Goal: Information Seeking & Learning: Learn about a topic

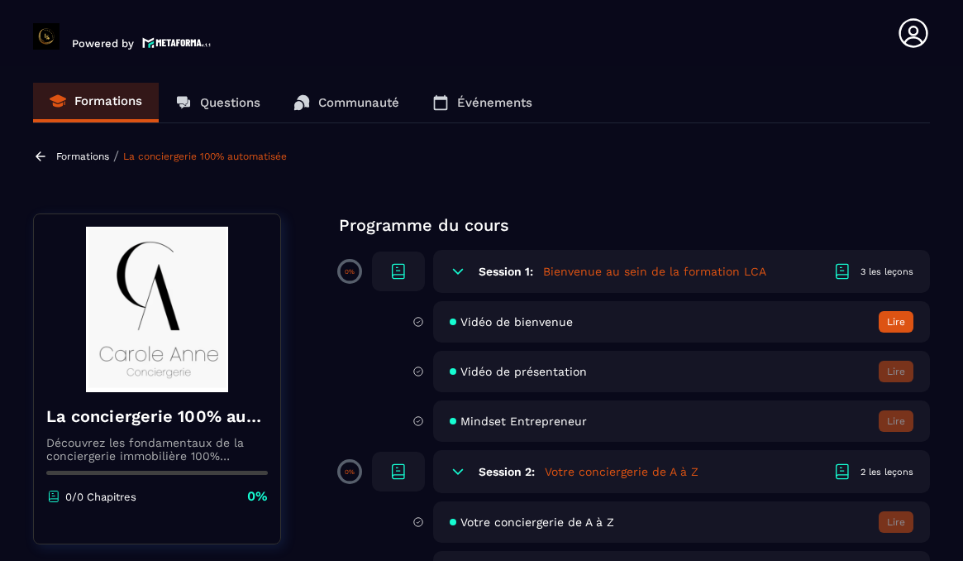
click at [251, 101] on p "Questions" at bounding box center [230, 102] width 60 height 15
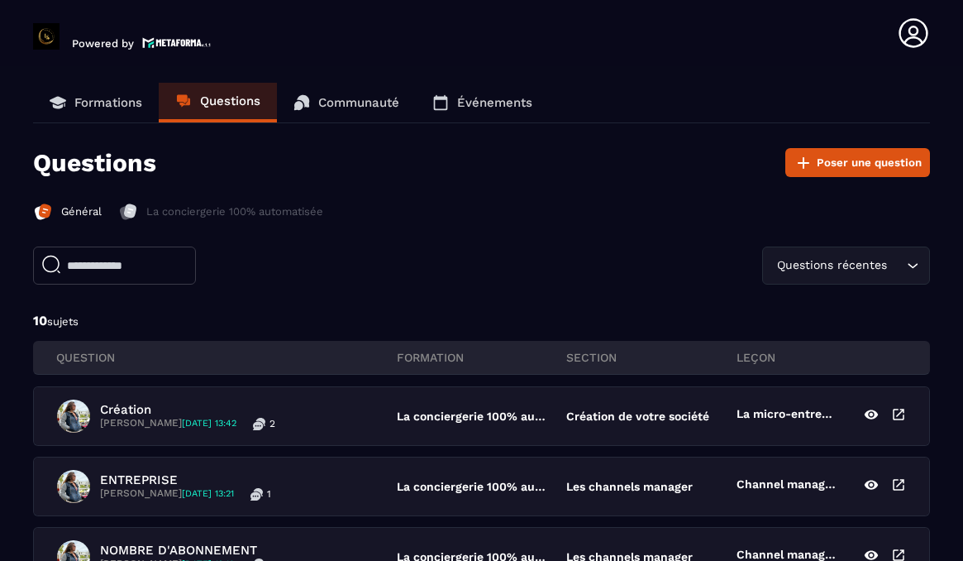
click at [354, 103] on p "Communauté" at bounding box center [358, 102] width 81 height 15
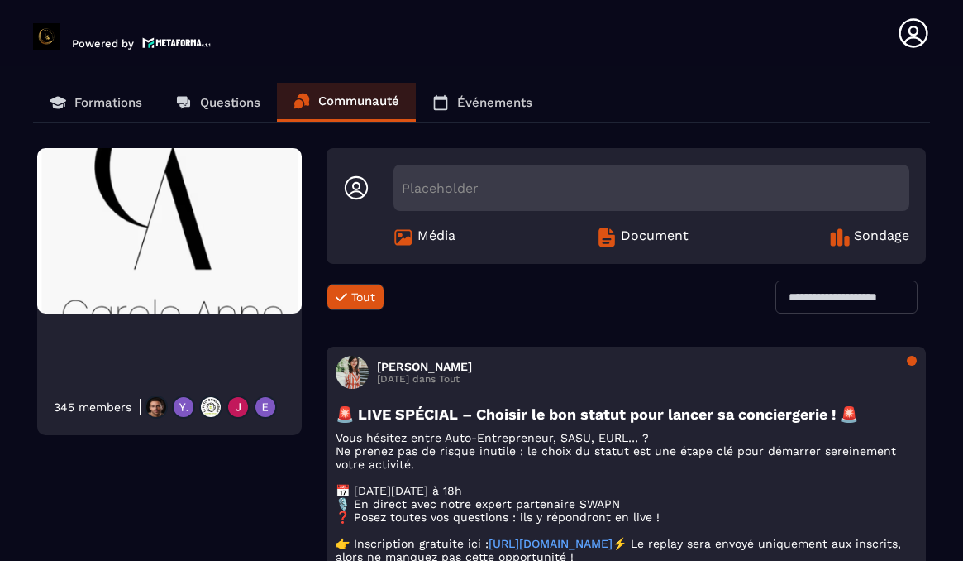
click at [485, 104] on p "Événements" at bounding box center [494, 102] width 75 height 15
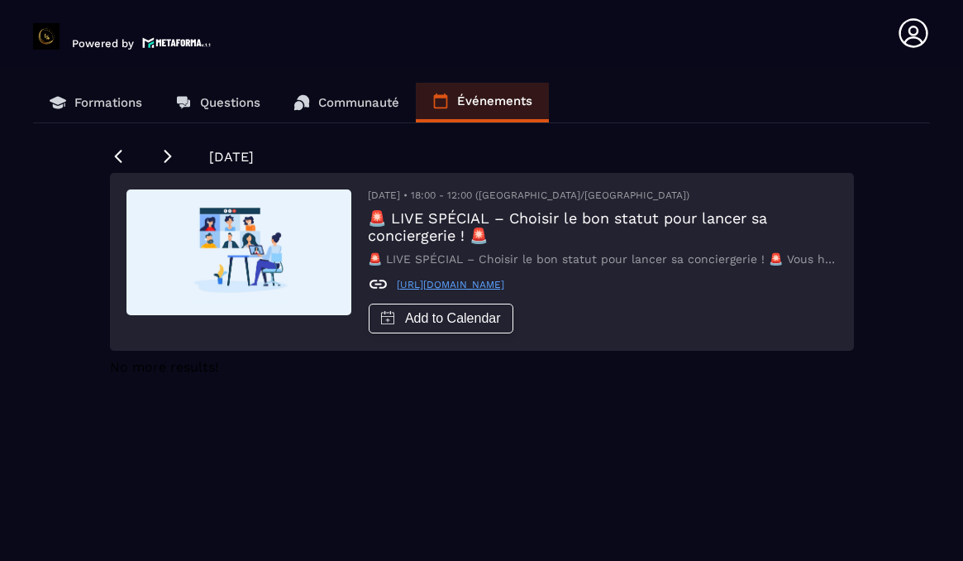
click at [370, 98] on p "Communauté" at bounding box center [358, 102] width 81 height 15
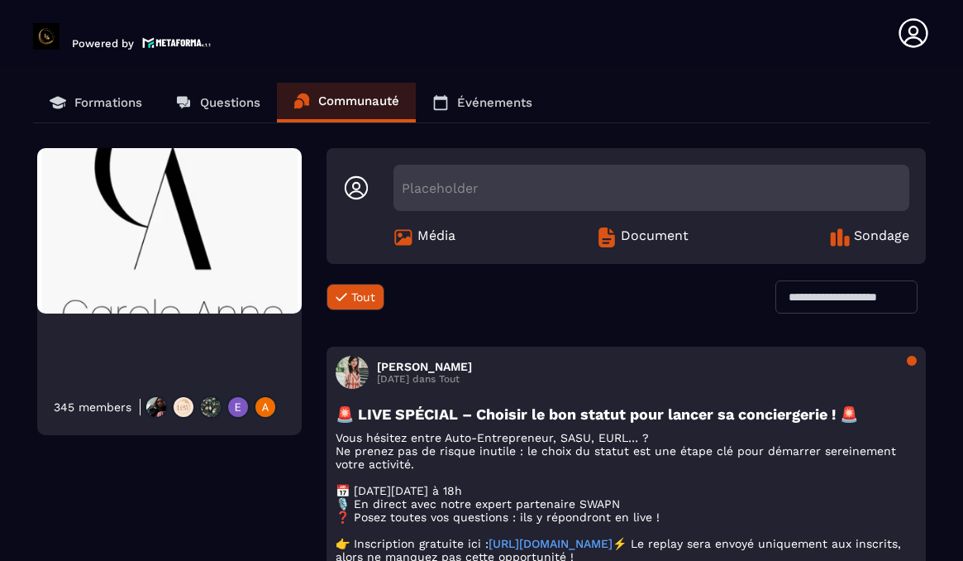
click at [237, 98] on p "Questions" at bounding box center [230, 102] width 60 height 15
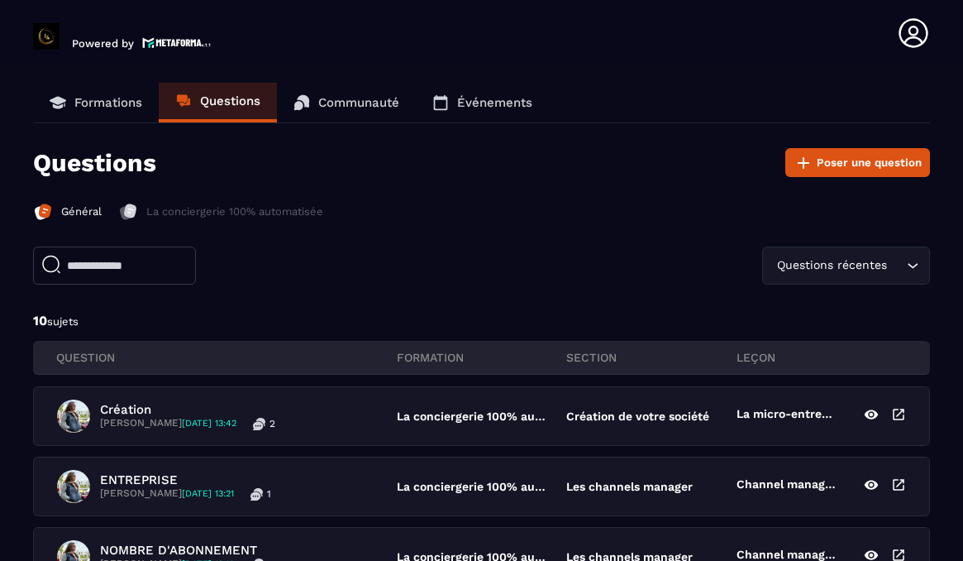
click at [99, 105] on p "Formations" at bounding box center [108, 102] width 68 height 15
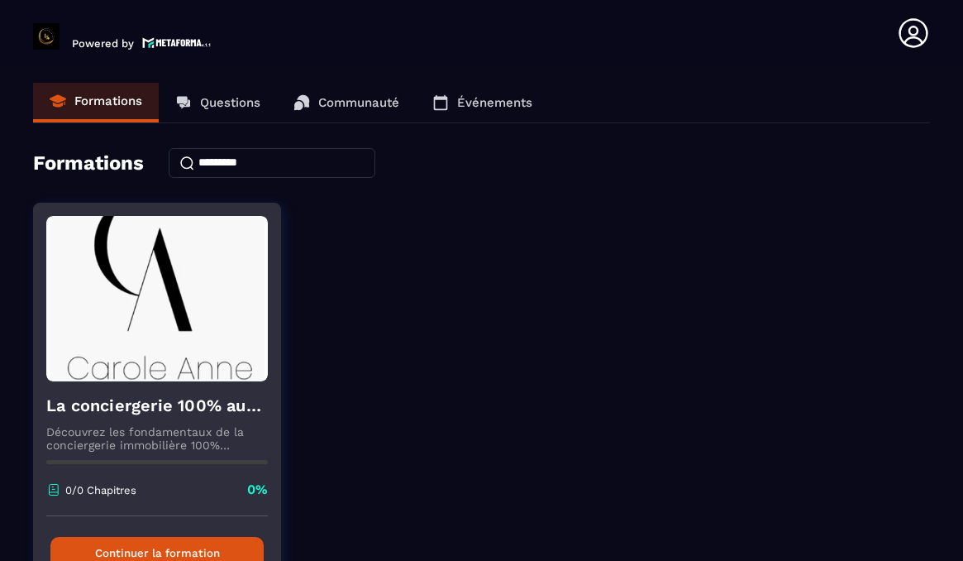
scroll to position [103, 0]
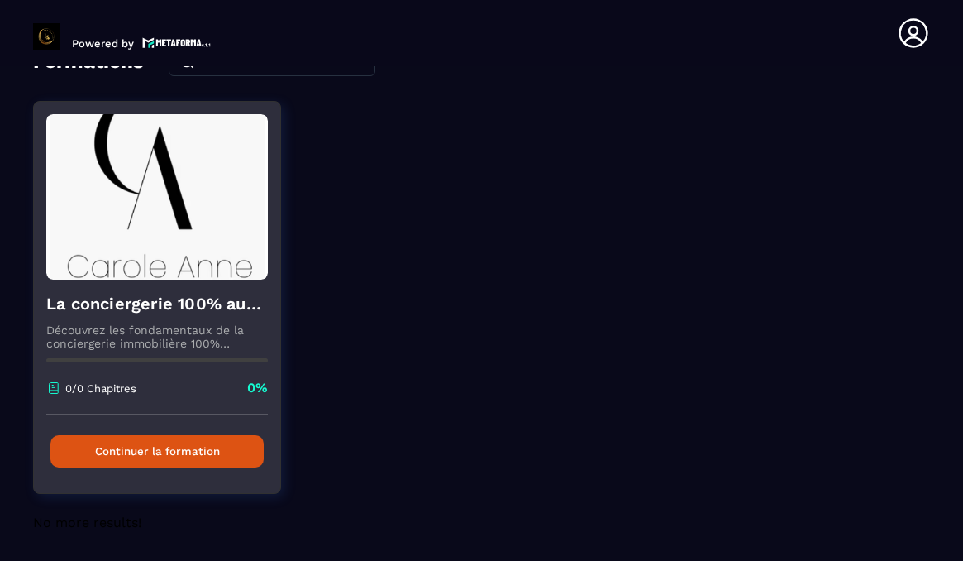
click at [160, 391] on div "0/0 Chapitres 0%" at bounding box center [157, 397] width 222 height 36
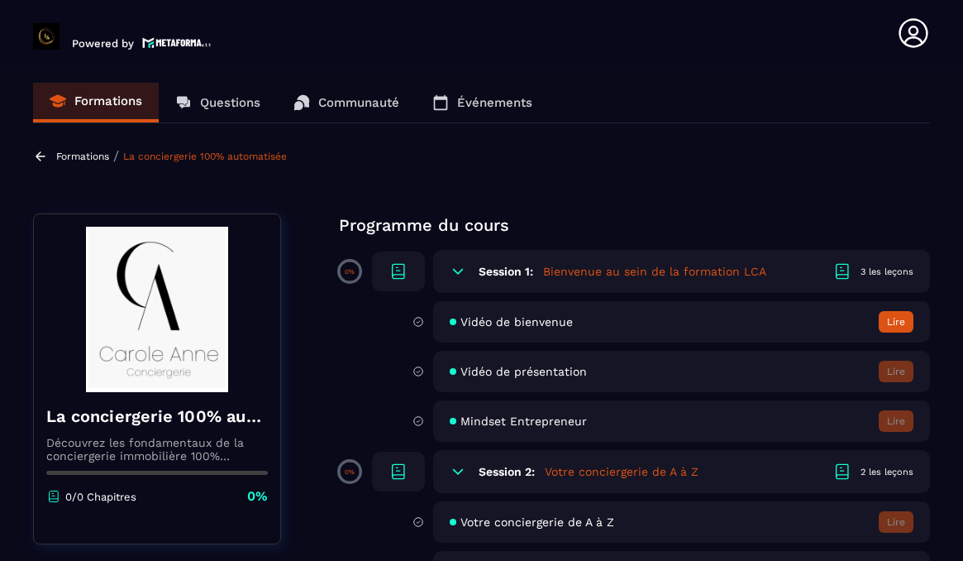
click at [513, 276] on h6 "Session 1:" at bounding box center [506, 271] width 55 height 13
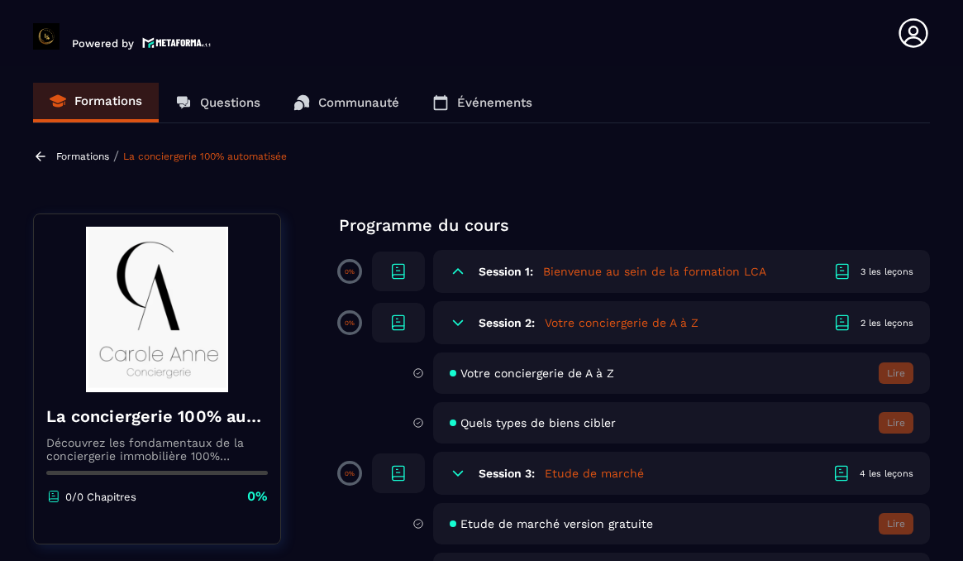
click at [496, 278] on div "Session 1: Bienvenue au sein de la formation LCA 3 les leçons" at bounding box center [681, 271] width 497 height 43
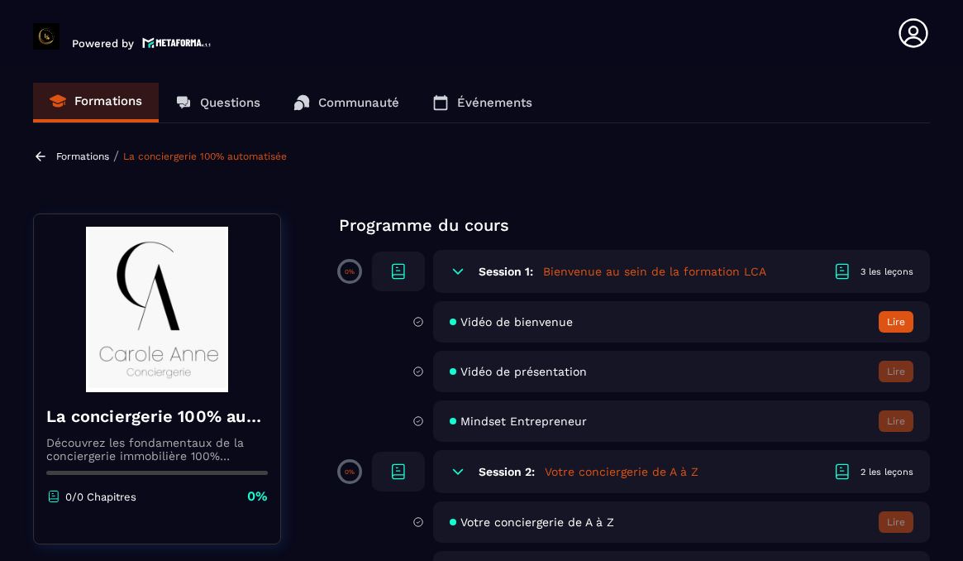
click at [504, 321] on span "Vidéo de bienvenue" at bounding box center [517, 321] width 112 height 13
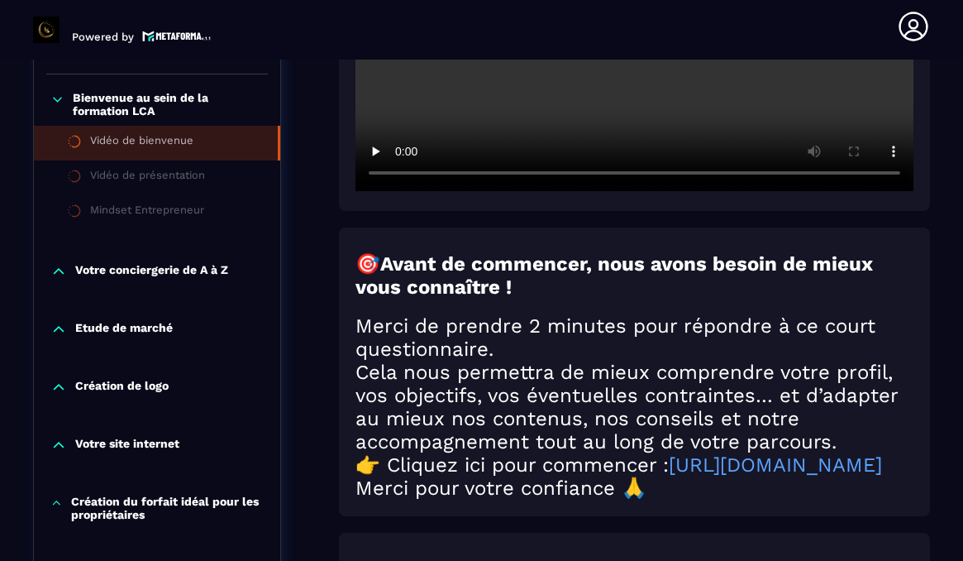
scroll to position [478, 0]
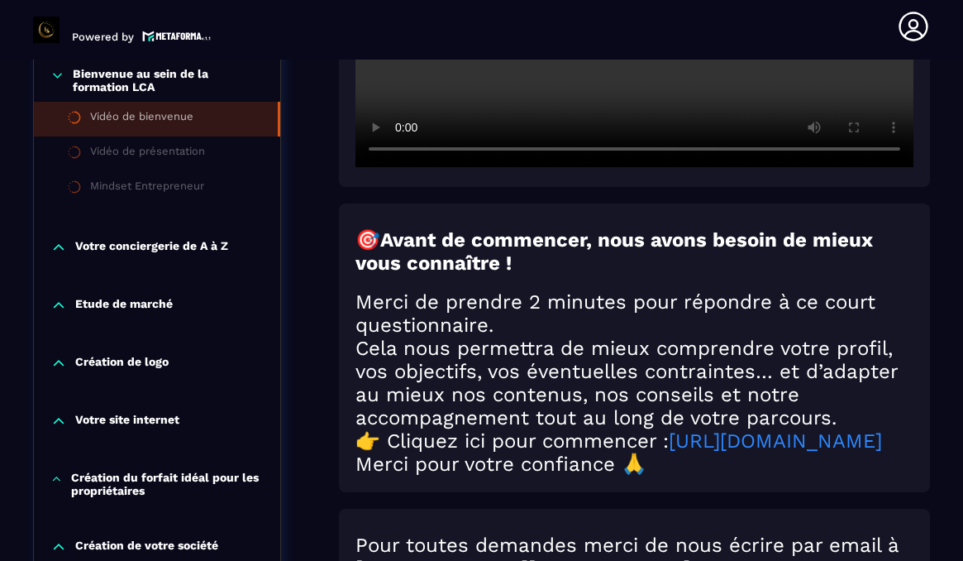
click at [669, 452] on link "[URL][DOMAIN_NAME]" at bounding box center [775, 440] width 213 height 23
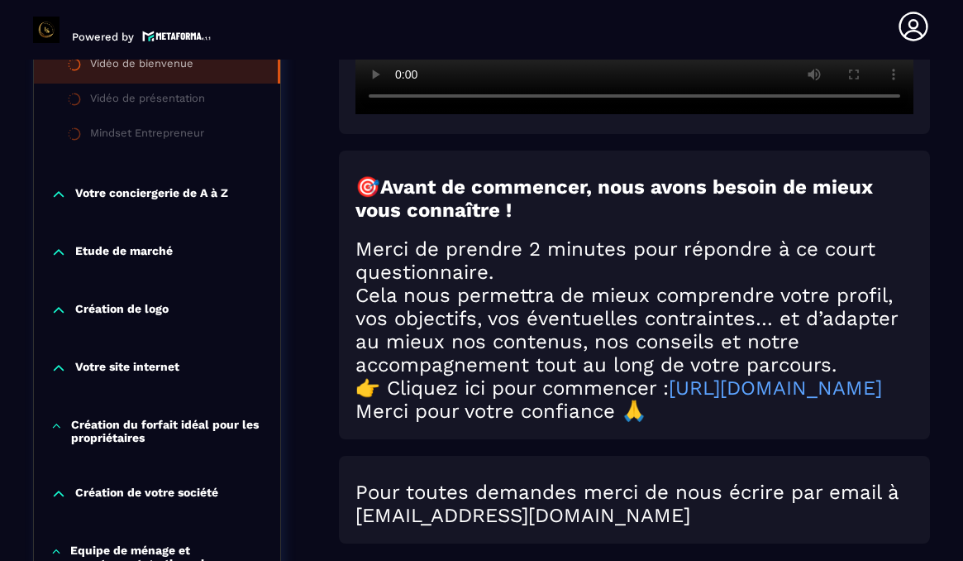
scroll to position [443, 0]
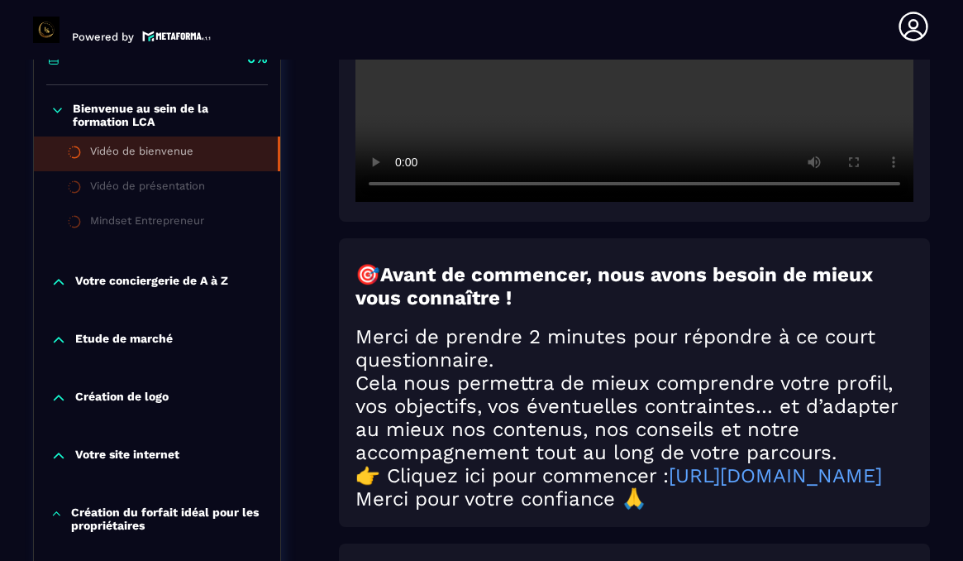
click at [211, 280] on p "Votre conciergerie de A à Z" at bounding box center [151, 282] width 153 height 17
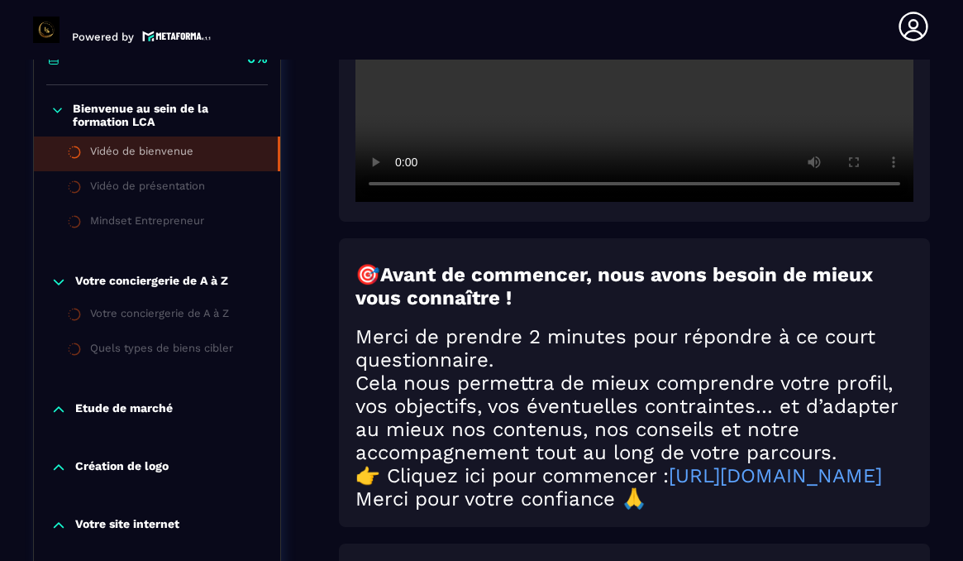
click at [155, 408] on p "Etude de marché" at bounding box center [124, 409] width 98 height 17
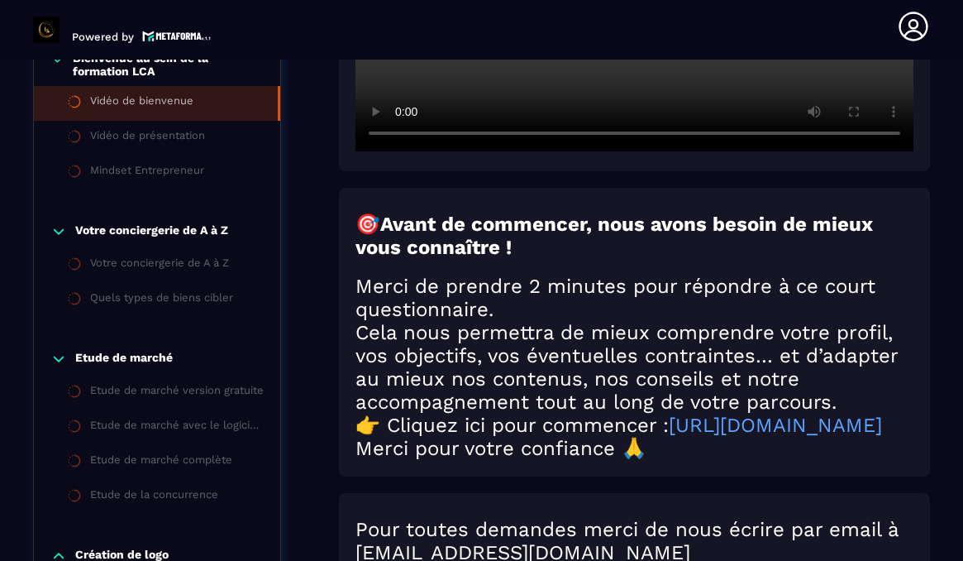
scroll to position [493, 0]
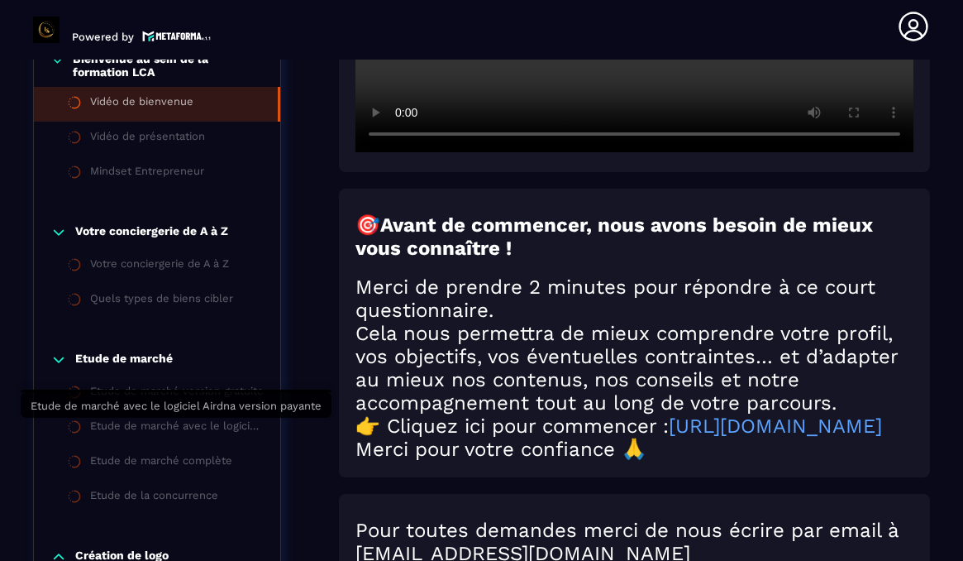
click at [205, 426] on div "Etude de marché avec le logiciel Airdna version payante" at bounding box center [177, 428] width 174 height 18
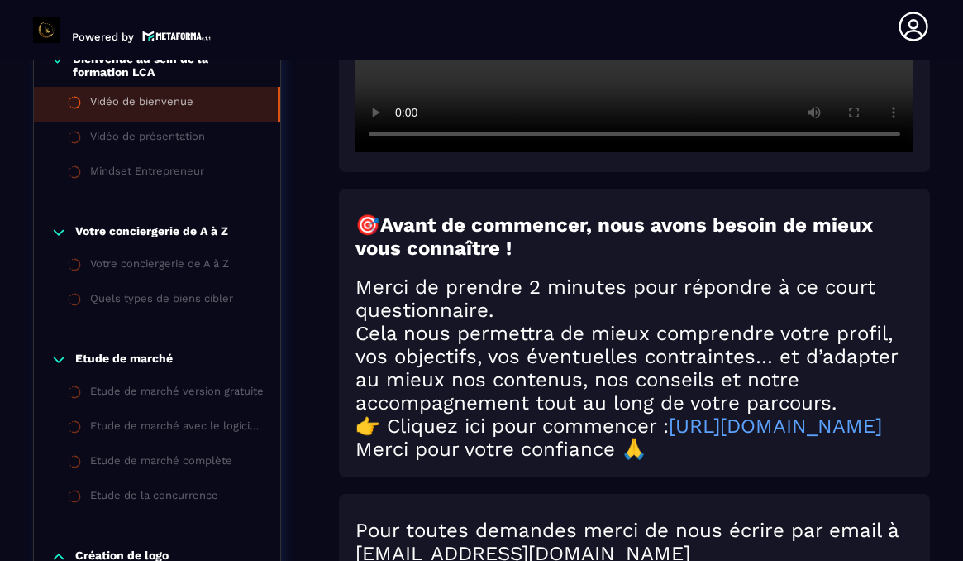
click at [193, 427] on div "Etude de marché avec le logiciel Airdna version payante" at bounding box center [177, 428] width 174 height 18
click at [155, 365] on p "Etude de marché" at bounding box center [124, 359] width 98 height 17
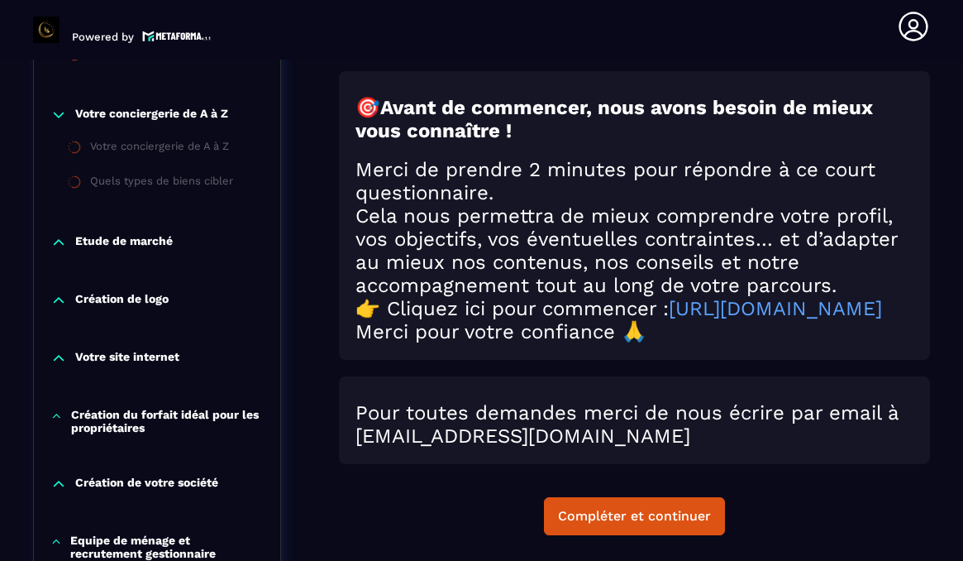
scroll to position [693, 0]
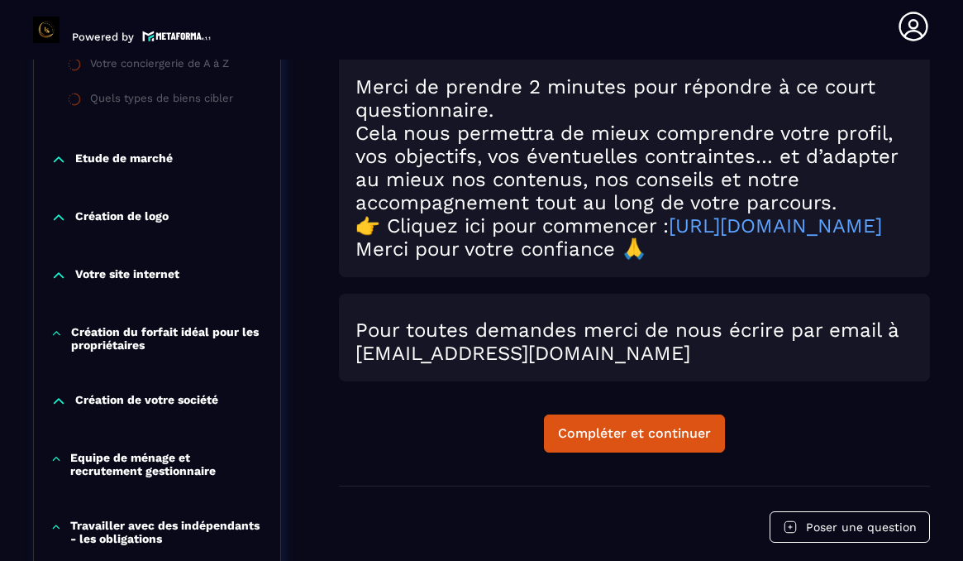
click at [128, 335] on p "Création du forfait idéal pour les propriétaires" at bounding box center [167, 338] width 193 height 26
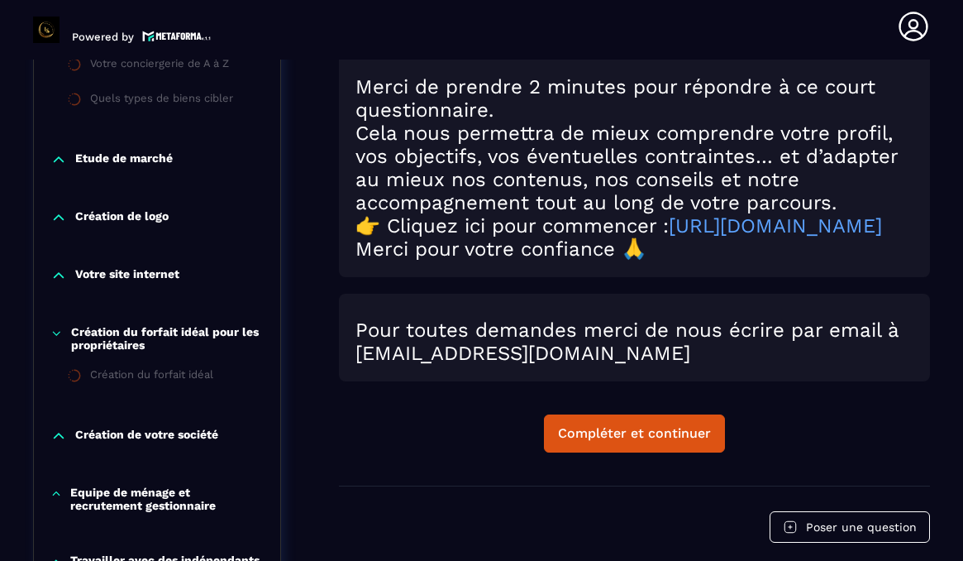
click at [74, 335] on p "Création du forfait idéal pour les propriétaires" at bounding box center [167, 338] width 193 height 26
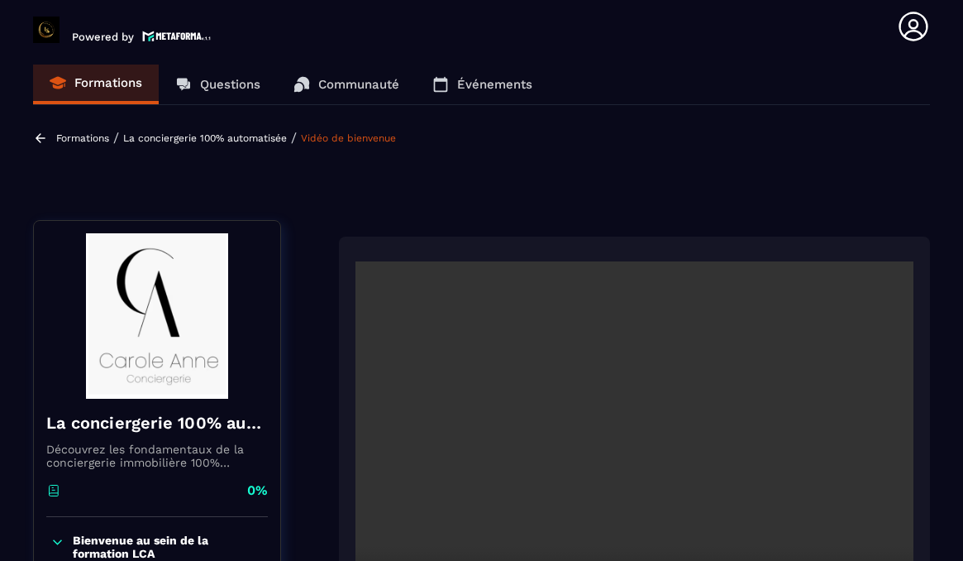
scroll to position [0, 0]
